Goal: Information Seeking & Learning: Learn about a topic

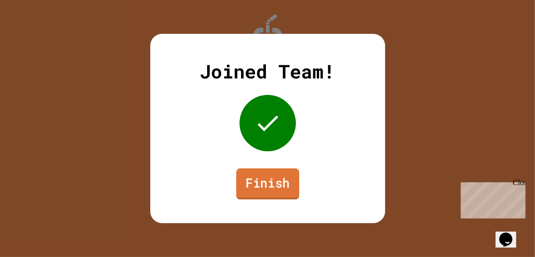
click at [280, 190] on link "Finish" at bounding box center [267, 183] width 63 height 31
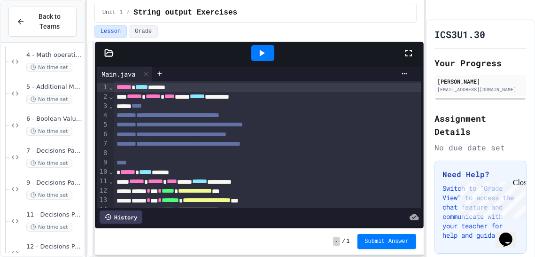
scroll to position [156, 0]
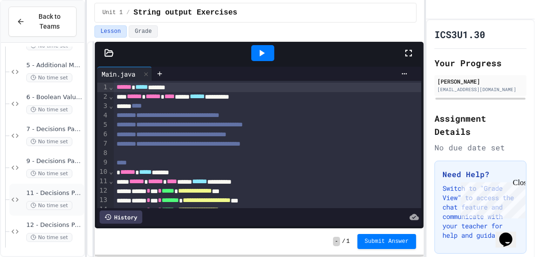
click at [68, 196] on span "11 - Decisions Part 3" at bounding box center [54, 193] width 56 height 8
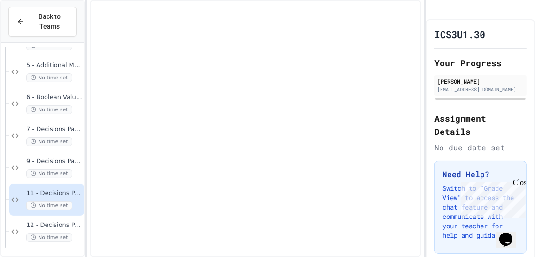
scroll to position [145, 0]
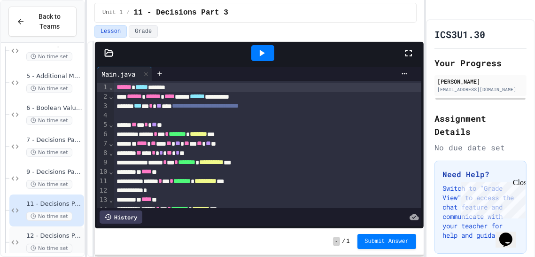
click at [56, 237] on span "12 - Decisions Part 4" at bounding box center [54, 236] width 56 height 8
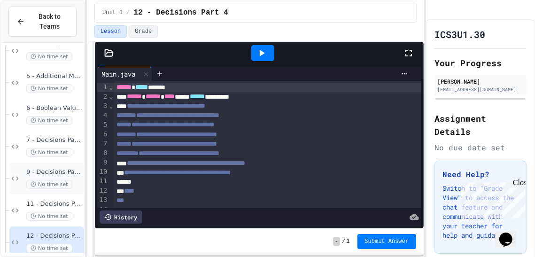
click at [43, 170] on span "9 - Decisions Part 2" at bounding box center [54, 172] width 56 height 8
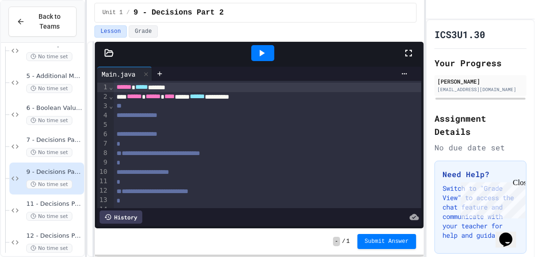
click at [406, 112] on div "**********" at bounding box center [268, 115] width 308 height 9
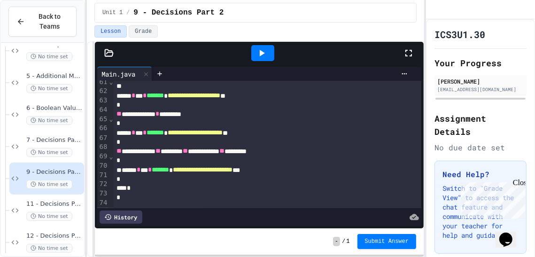
scroll to position [579, 0]
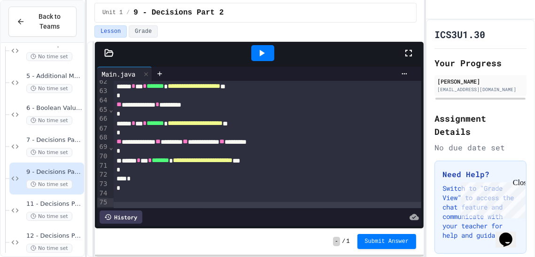
click at [393, 137] on div "**********" at bounding box center [268, 141] width 308 height 9
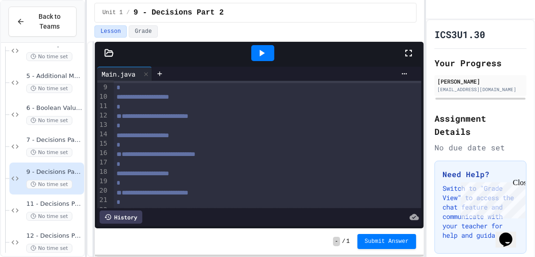
scroll to position [66, 0]
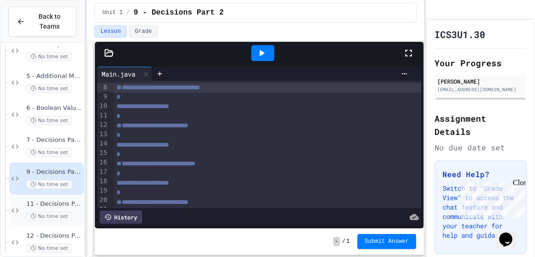
click at [71, 204] on span "11 - Decisions Part 3" at bounding box center [54, 204] width 56 height 8
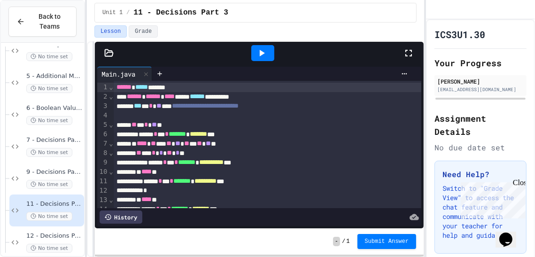
click at [403, 99] on div "**********" at bounding box center [268, 96] width 308 height 9
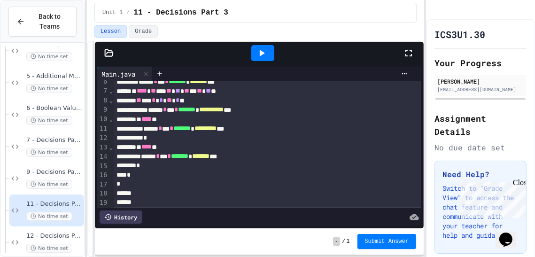
scroll to position [71, 0]
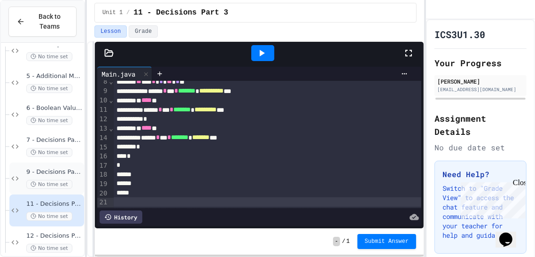
click at [82, 169] on span "9 - Decisions Part 2" at bounding box center [54, 172] width 56 height 8
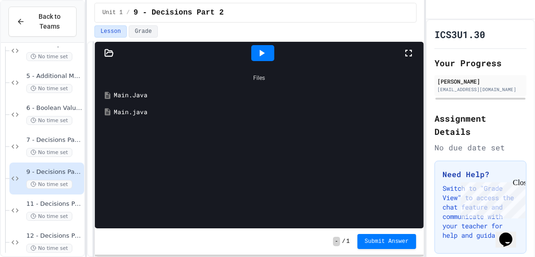
click at [144, 96] on div "Main.Java" at bounding box center [266, 95] width 305 height 9
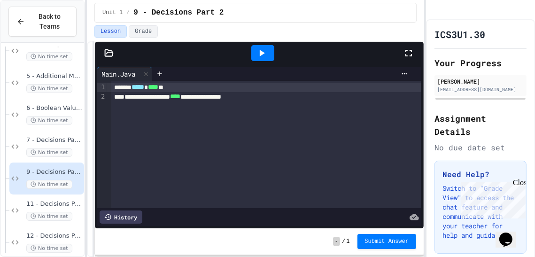
click at [125, 75] on div "Main.Java" at bounding box center [118, 74] width 43 height 10
click at [108, 56] on icon at bounding box center [108, 52] width 9 height 9
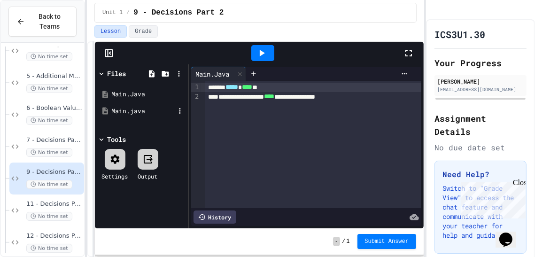
click at [128, 107] on div "Main.java" at bounding box center [143, 111] width 63 height 9
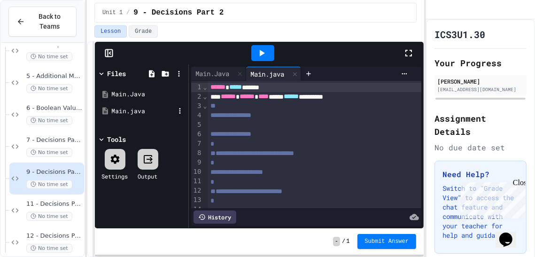
click at [128, 108] on div "Main.java" at bounding box center [143, 111] width 63 height 9
click at [337, 128] on div at bounding box center [315, 125] width 214 height 9
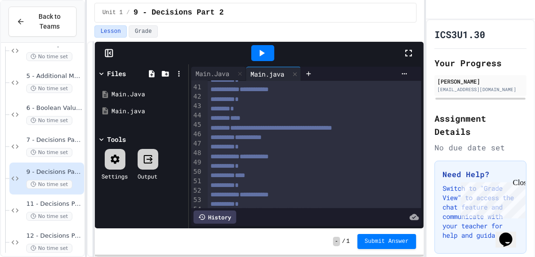
scroll to position [358, 0]
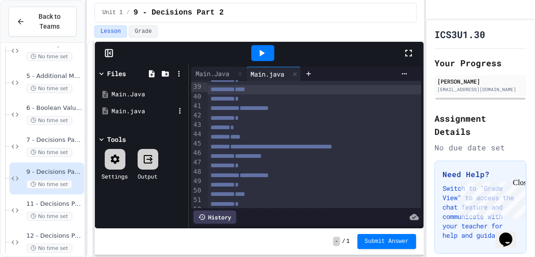
click at [137, 107] on div "Main.java" at bounding box center [143, 111] width 63 height 9
click at [62, 203] on span "11 - Decisions Part 3" at bounding box center [54, 204] width 56 height 8
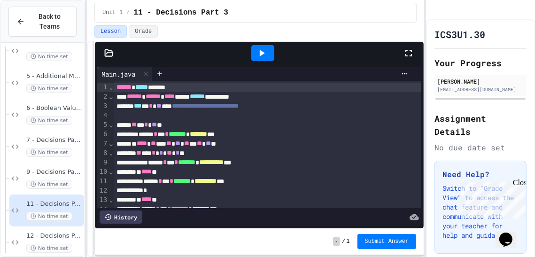
click at [274, 146] on div "* **** ** ** ** ** ** * ** ** **" at bounding box center [268, 143] width 308 height 9
click at [79, 172] on span "9 - Decisions Part 2" at bounding box center [54, 172] width 56 height 8
